Goal: Check status: Verify the current state of an ongoing process or item

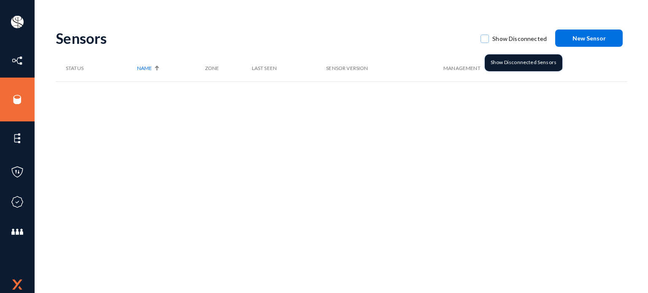
click at [491, 45] on mat-checkbox "Show Disconnected" at bounding box center [514, 38] width 66 height 20
click at [489, 42] on span at bounding box center [485, 39] width 8 height 8
click at [485, 43] on input "Show Disconnected" at bounding box center [484, 43] width 1 height 1
checkbox input "true"
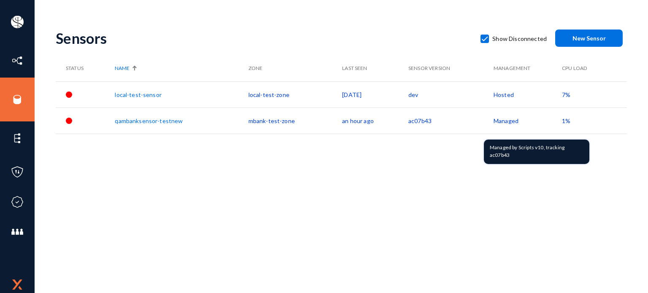
click at [501, 121] on td "Managed" at bounding box center [528, 121] width 68 height 26
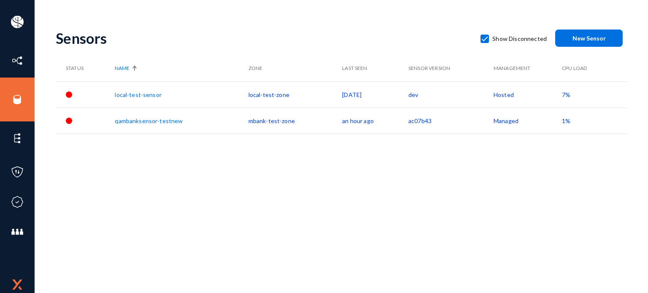
click at [501, 121] on td "Managed" at bounding box center [528, 121] width 68 height 26
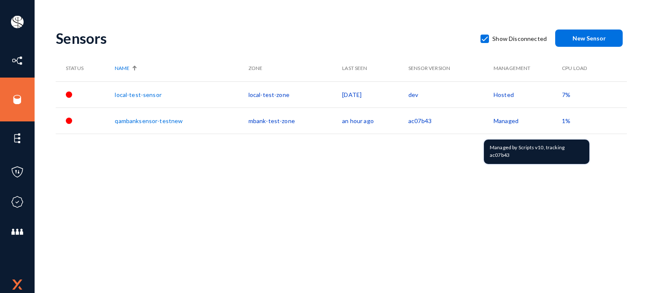
click at [540, 149] on div "Managed by Scripts v10, tracking ac07b43" at bounding box center [537, 152] width 106 height 24
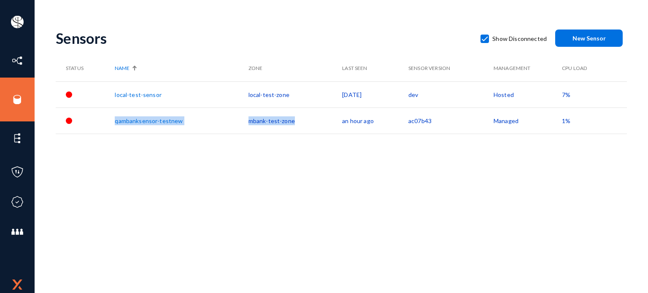
drag, startPoint x: 110, startPoint y: 121, endPoint x: 297, endPoint y: 123, distance: 187.0
click at [297, 123] on tr "qambanksensor-testnew mbank-test-zone an hour ago ac07b43 Managed 1%" at bounding box center [341, 121] width 571 height 26
copy tr "qambanksensor-testnew mbank-test-zone"
